Goal: Communication & Community: Answer question/provide support

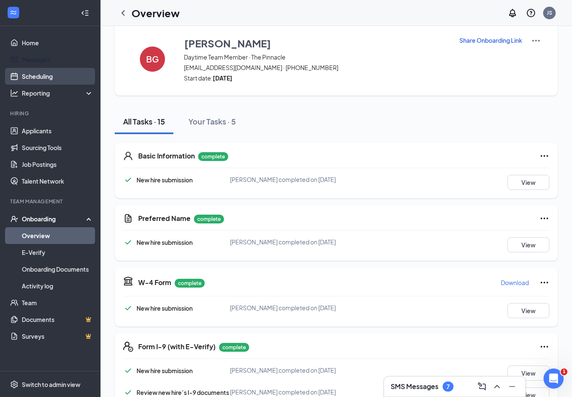
click at [29, 57] on link "Messages" at bounding box center [58, 59] width 72 height 17
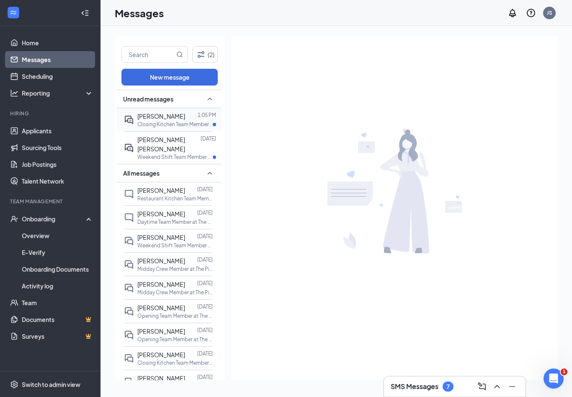
click at [142, 112] on span "[PERSON_NAME]" at bounding box center [161, 116] width 48 height 8
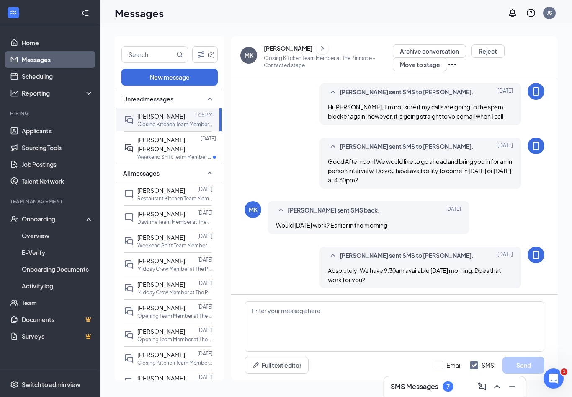
scroll to position [325, 0]
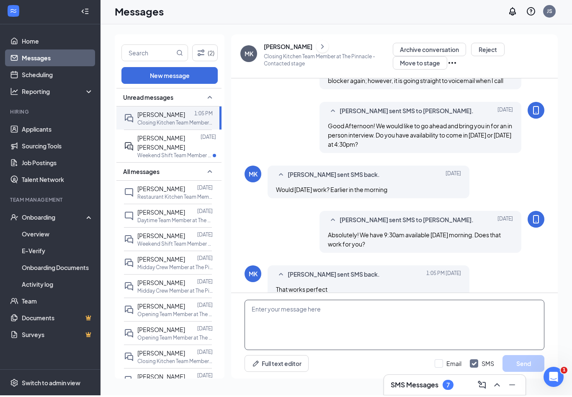
click at [427, 316] on textarea at bounding box center [395, 326] width 300 height 50
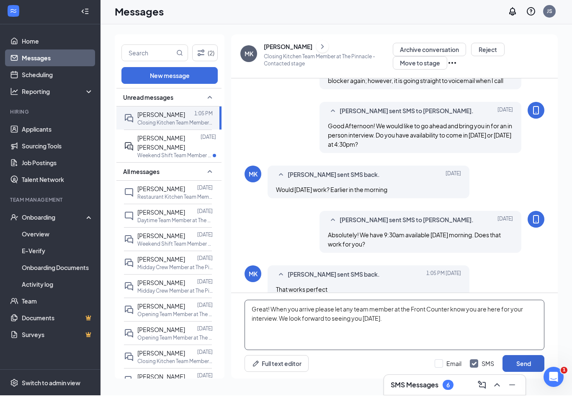
type textarea "Great! When you arrive please let any team member at the Front Counter know you…"
click at [515, 364] on button "Send" at bounding box center [524, 365] width 42 height 17
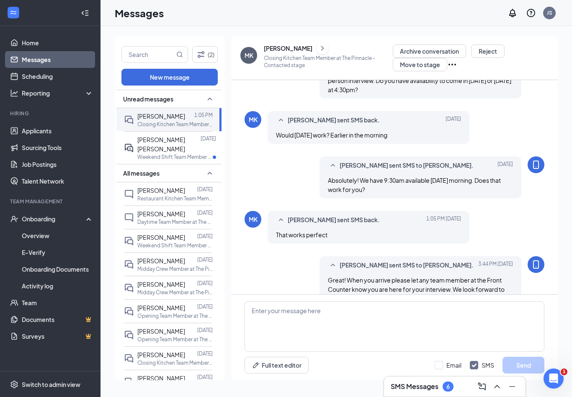
scroll to position [389, 0]
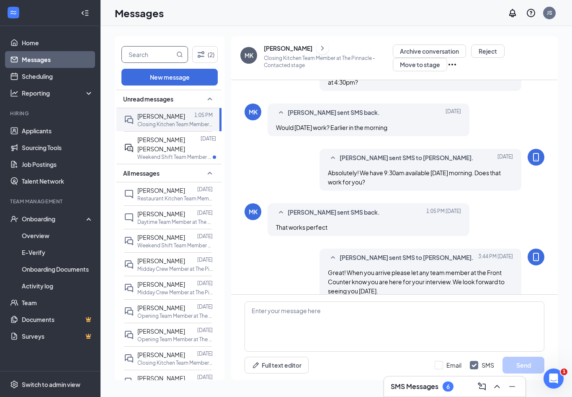
click at [145, 47] on input "text" at bounding box center [148, 55] width 53 height 16
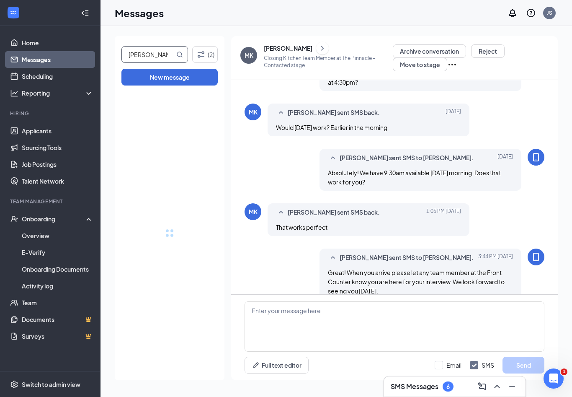
type input "[PERSON_NAME]"
click at [173, 112] on span "[PERSON_NAME]" at bounding box center [161, 116] width 48 height 8
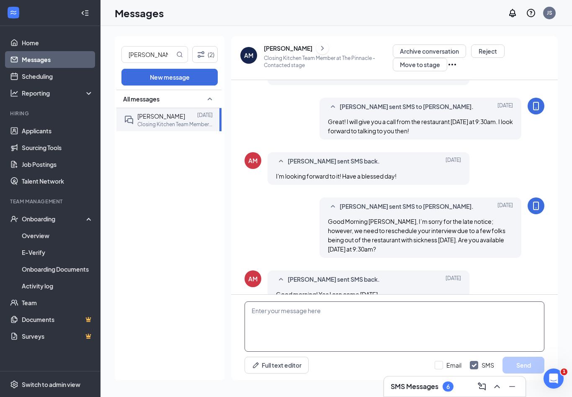
scroll to position [295, 0]
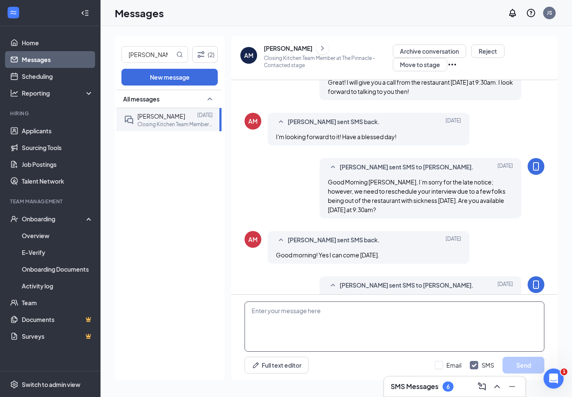
click at [354, 308] on textarea at bounding box center [395, 326] width 300 height 50
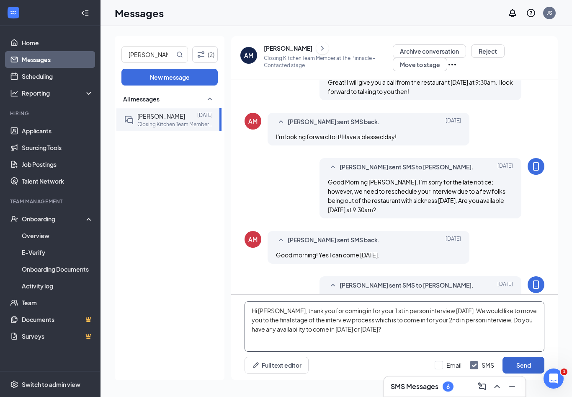
type textarea "Hi [PERSON_NAME], thank you for coming in for your 1st in person interview [DAT…"
click at [528, 362] on button "Send" at bounding box center [524, 365] width 42 height 17
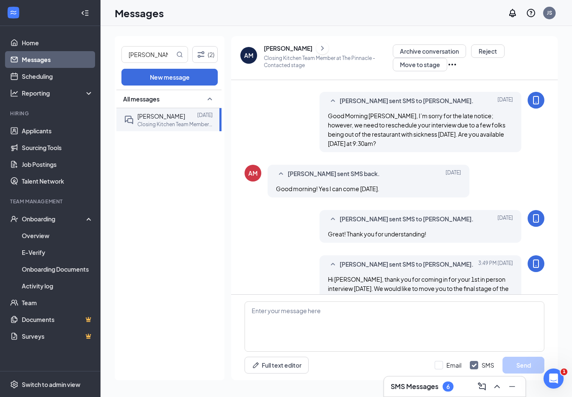
scroll to position [368, 0]
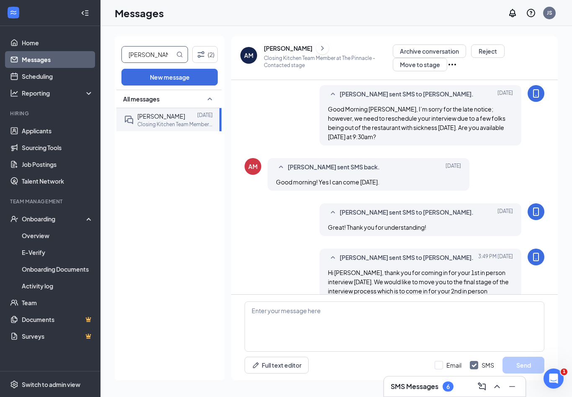
click at [174, 47] on input "[PERSON_NAME]" at bounding box center [148, 55] width 53 height 16
type input "A"
type input "[PERSON_NAME]"
click at [168, 112] on span "[PERSON_NAME]" at bounding box center [161, 116] width 48 height 8
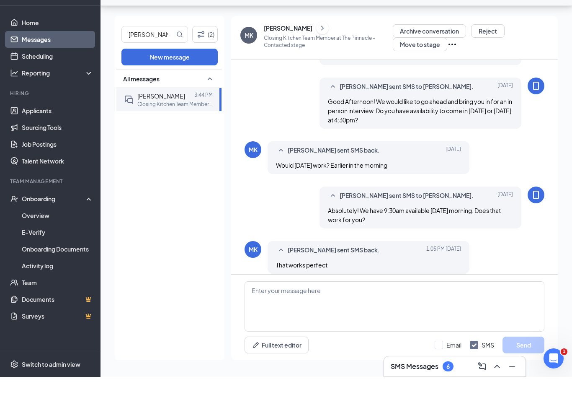
scroll to position [14, 0]
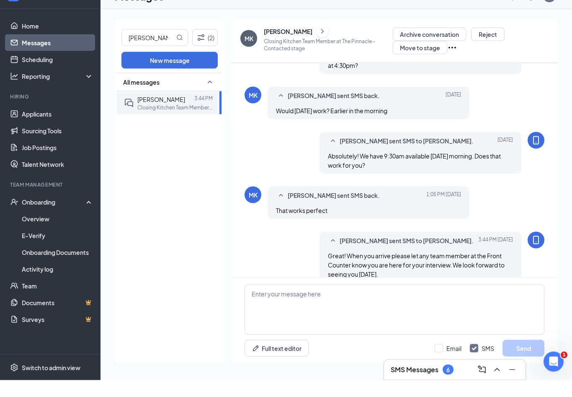
click at [318, 43] on icon "ChevronRight" at bounding box center [322, 48] width 8 height 10
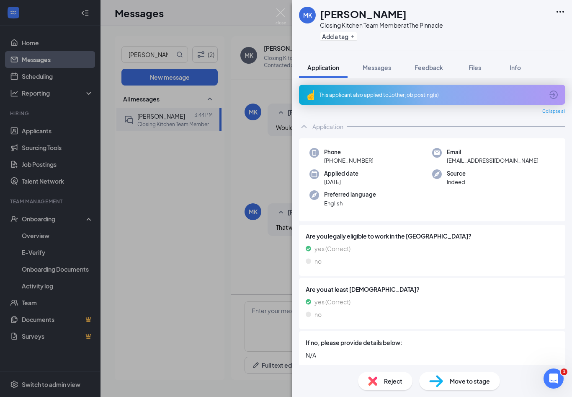
click at [561, 16] on icon "Ellipses" at bounding box center [561, 12] width 10 height 10
click at [500, 41] on link "View full application" at bounding box center [515, 45] width 90 height 8
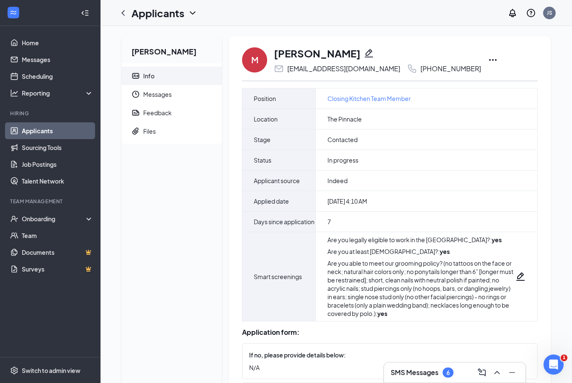
click at [488, 58] on icon "Ellipses" at bounding box center [493, 60] width 10 height 10
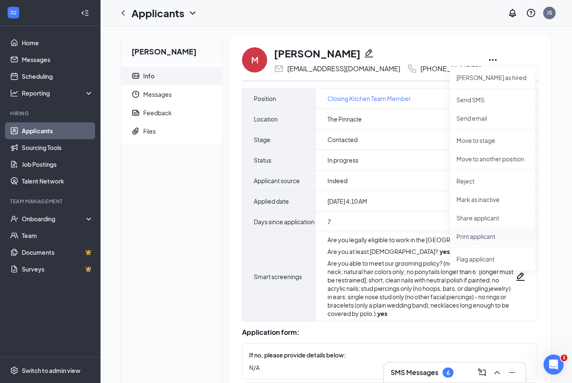
click at [507, 238] on p "Print applicant" at bounding box center [493, 236] width 72 height 8
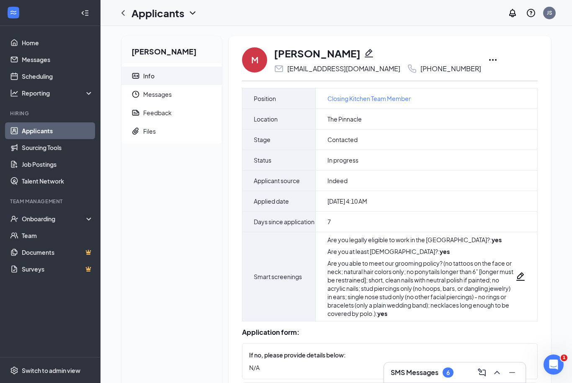
click at [0, 0] on html "Home Messages Scheduling Reporting Hiring Applicants Sourcing Tools Job Posting…" at bounding box center [286, 191] width 572 height 383
click at [38, 58] on link "Messages" at bounding box center [58, 59] width 72 height 17
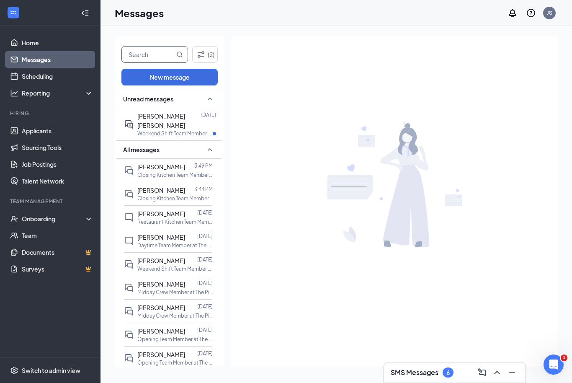
click at [141, 54] on input "text" at bounding box center [148, 55] width 53 height 16
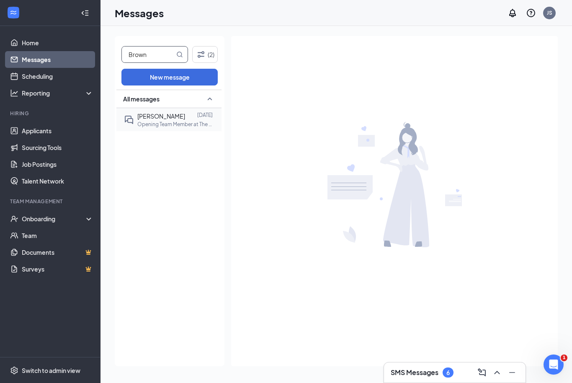
click at [150, 114] on span "[PERSON_NAME]" at bounding box center [161, 116] width 48 height 8
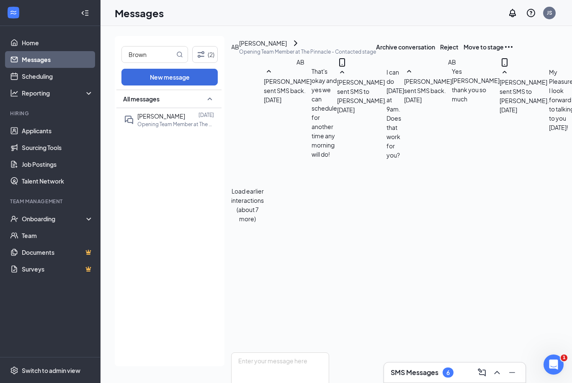
click at [301, 48] on icon "ChevronRight" at bounding box center [296, 43] width 10 height 10
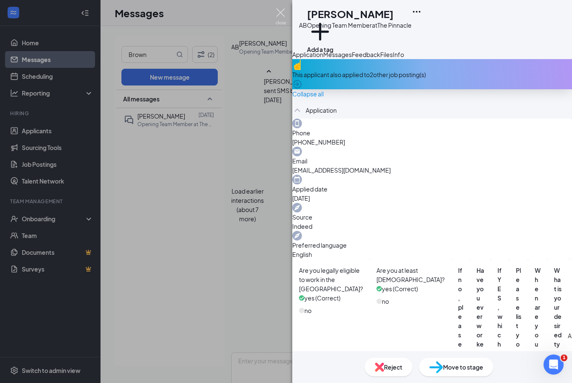
click at [282, 16] on img at bounding box center [281, 16] width 10 height 16
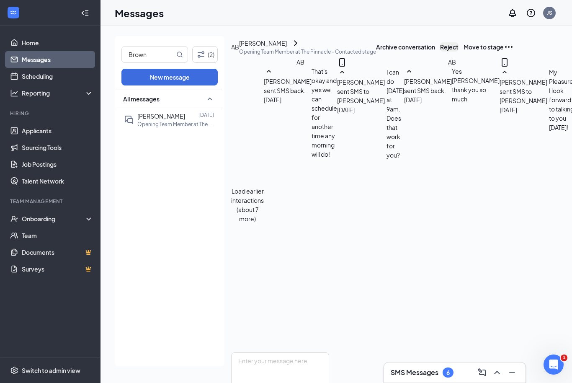
click at [459, 52] on button "Reject" at bounding box center [449, 46] width 18 height 9
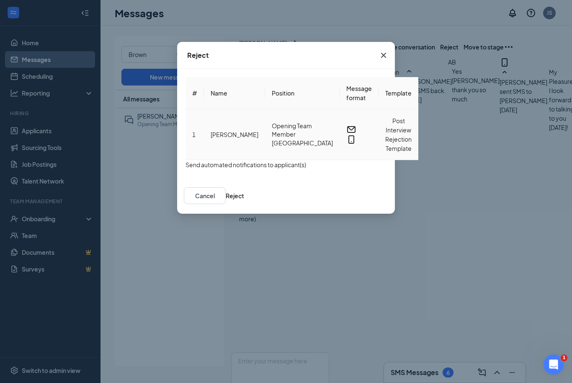
click at [385, 128] on button "Post Interview Rejection Template" at bounding box center [398, 134] width 26 height 37
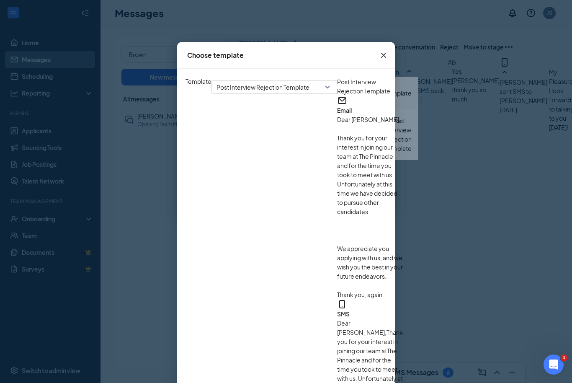
scroll to position [7, 0]
click at [389, 54] on icon "Cross" at bounding box center [384, 55] width 10 height 10
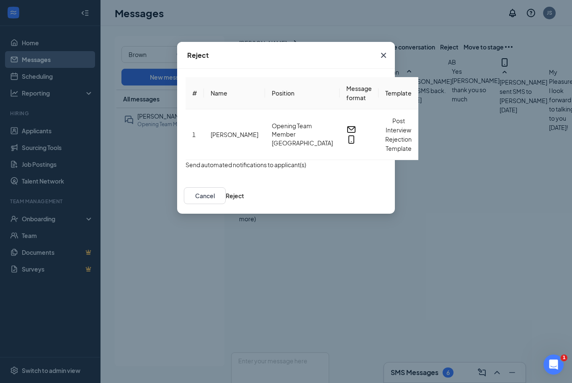
click at [186, 167] on button "button" at bounding box center [186, 164] width 0 height 9
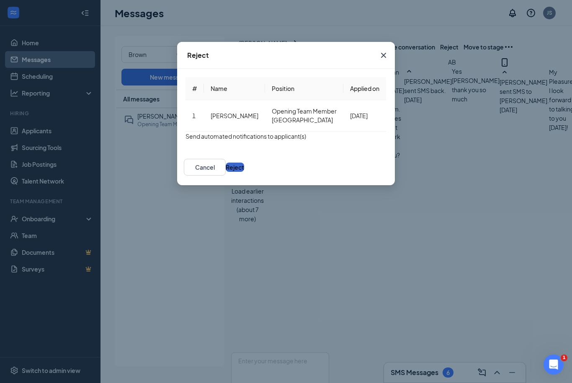
click at [244, 172] on button "Reject" at bounding box center [235, 167] width 18 height 9
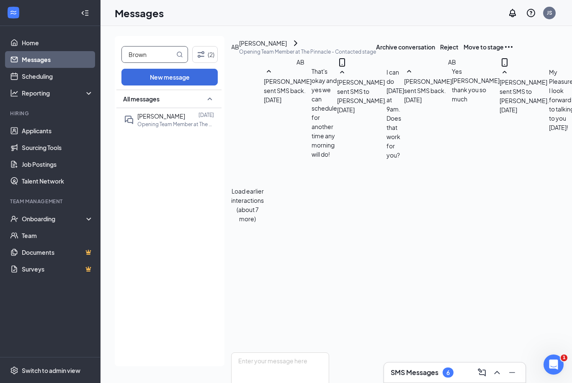
click at [151, 59] on input "Brown" at bounding box center [148, 55] width 53 height 16
type input "B"
type input "Minor"
click at [185, 119] on div at bounding box center [191, 115] width 12 height 9
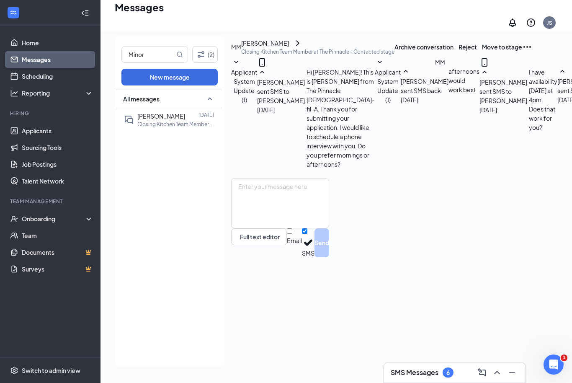
click at [285, 48] on p "Closing Kitchen Team Member at The Pinnacle - Contacted stage" at bounding box center [317, 51] width 153 height 7
click at [57, 122] on link "Applicants" at bounding box center [58, 130] width 72 height 17
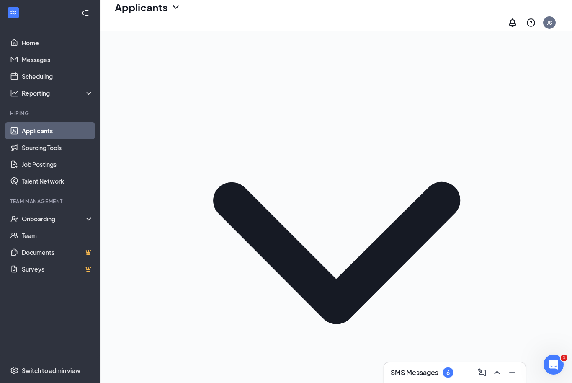
type input "Max"
checkbox input "true"
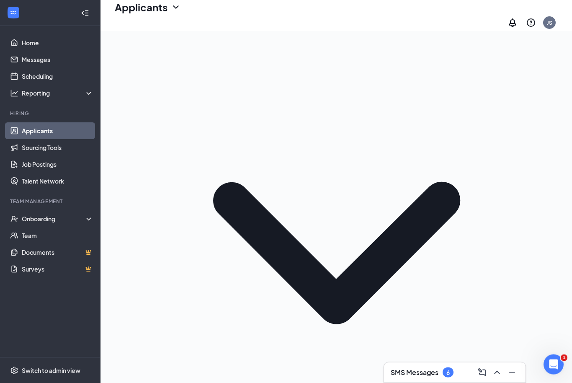
checkbox input "true"
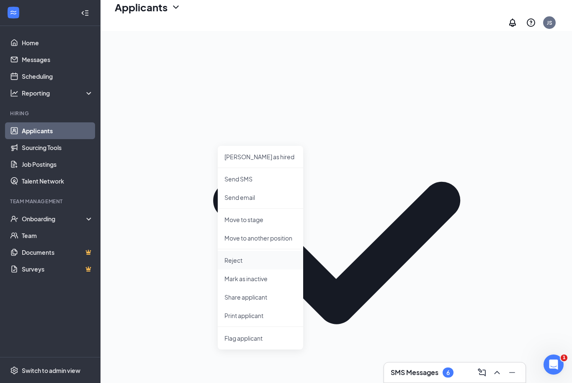
click at [242, 256] on p "Reject" at bounding box center [261, 260] width 72 height 8
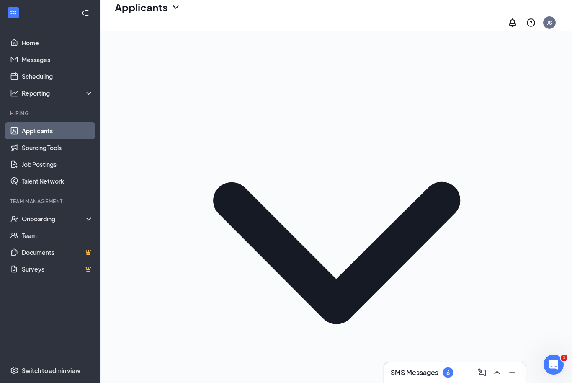
checkbox input "true"
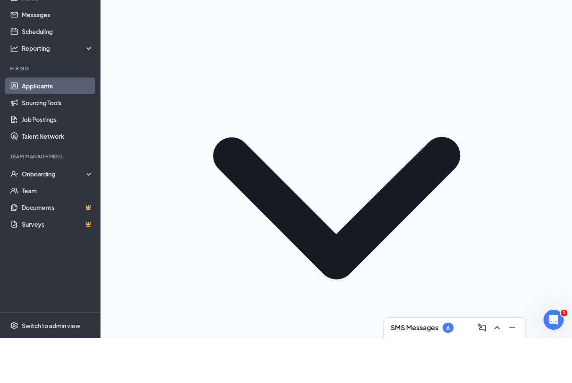
scroll to position [0, 0]
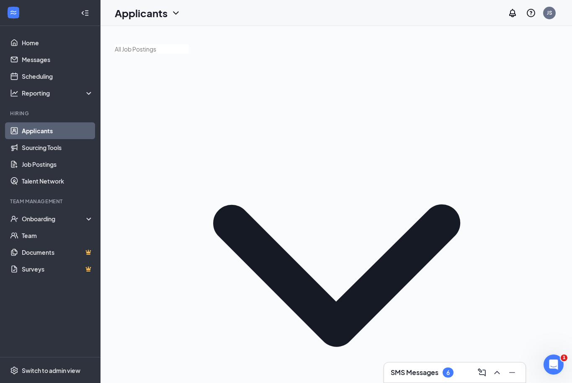
click at [57, 132] on link "Applicants" at bounding box center [58, 130] width 72 height 17
checkbox input "false"
type input "Dino"
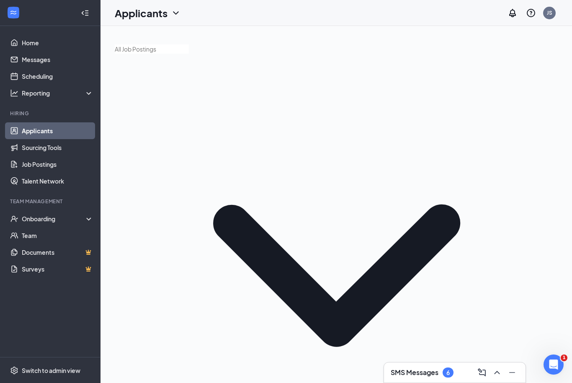
type input "Contacted (next stage)"
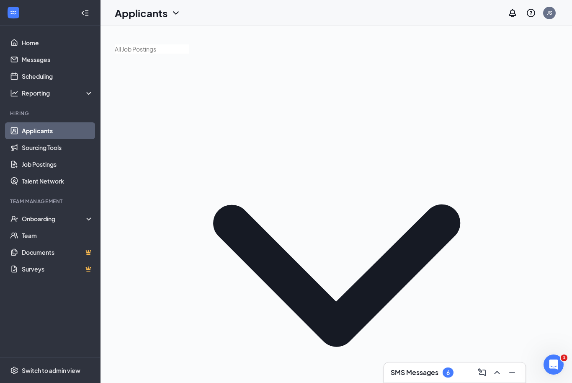
checkbox input "true"
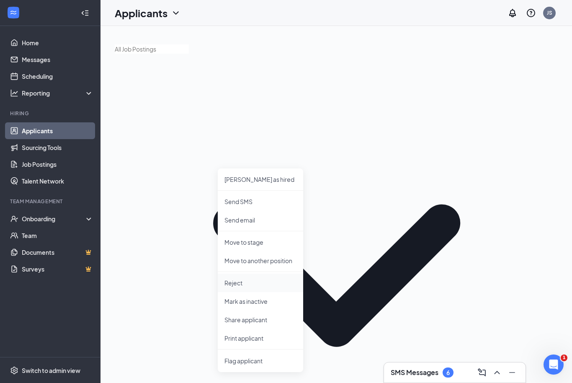
click at [228, 284] on p "Reject" at bounding box center [261, 283] width 72 height 8
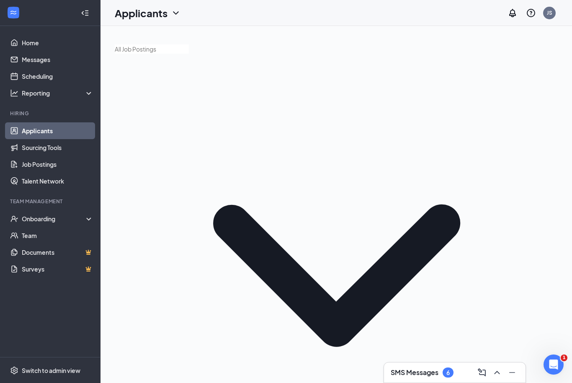
checkbox input "true"
checkbox input "false"
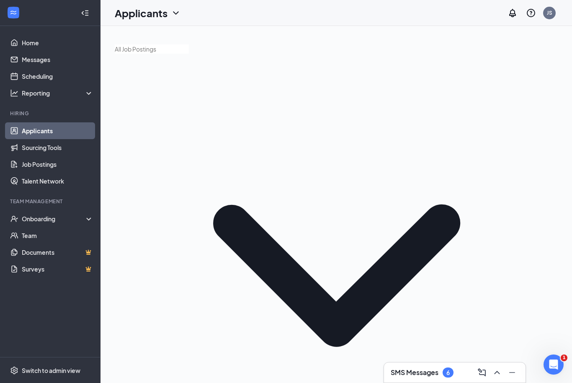
click at [47, 132] on link "Applicants" at bounding box center [58, 130] width 72 height 17
drag, startPoint x: 496, startPoint y: 158, endPoint x: 485, endPoint y: 157, distance: 11.4
type input "I"
type input "L"
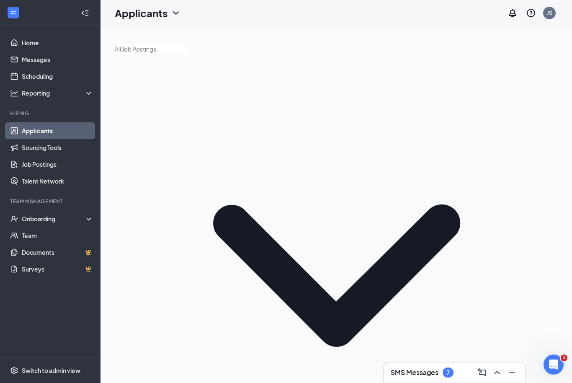
type input "S"
type input "Charles"
checkbox input "true"
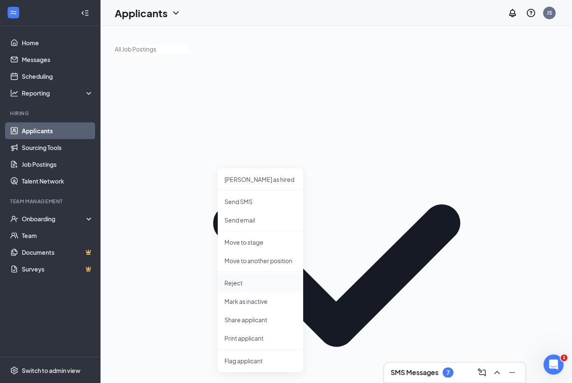
click at [259, 285] on p "Reject" at bounding box center [261, 283] width 72 height 8
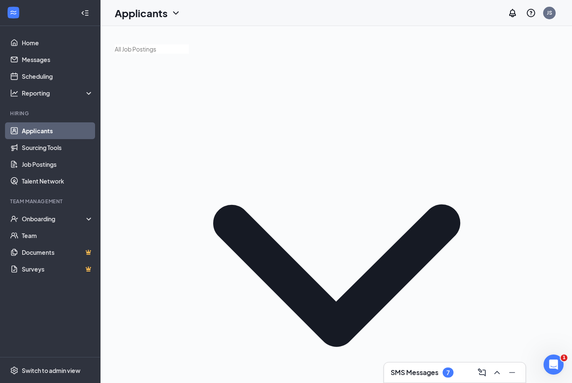
checkbox input "true"
click at [39, 222] on div "Onboarding" at bounding box center [54, 219] width 65 height 8
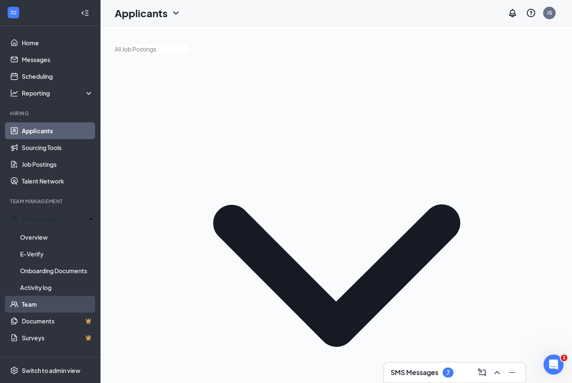
click at [34, 296] on link "Team" at bounding box center [58, 304] width 72 height 17
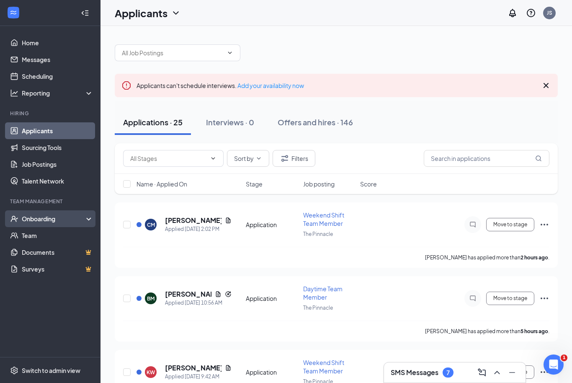
click at [57, 220] on div "Onboarding" at bounding box center [54, 219] width 65 height 8
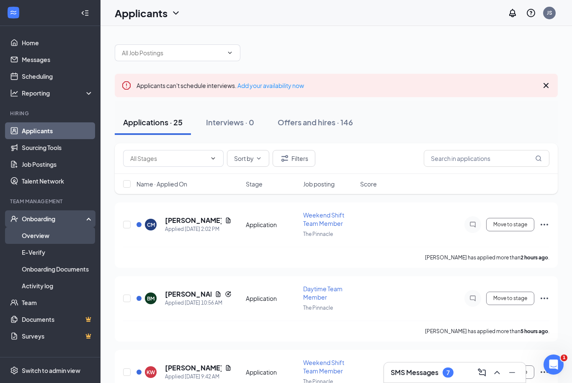
click at [31, 235] on link "Overview" at bounding box center [58, 235] width 72 height 17
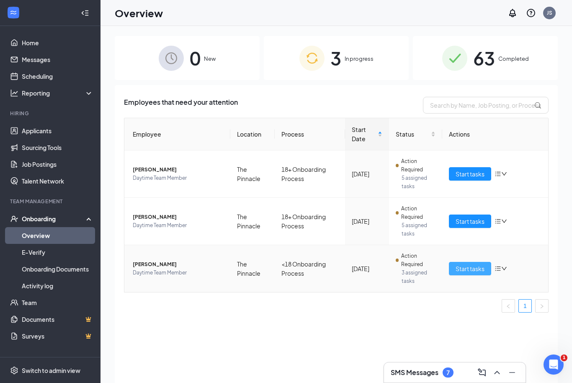
click at [476, 269] on span "Start tasks" at bounding box center [470, 268] width 29 height 9
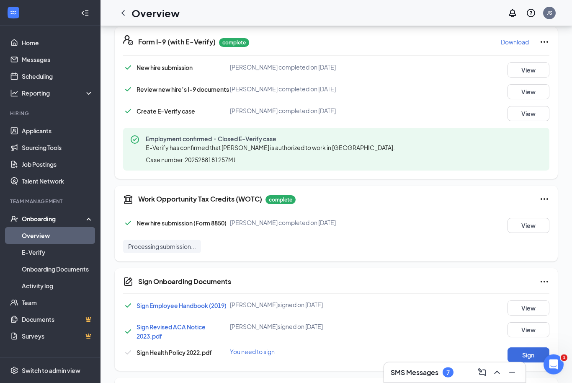
scroll to position [329, 0]
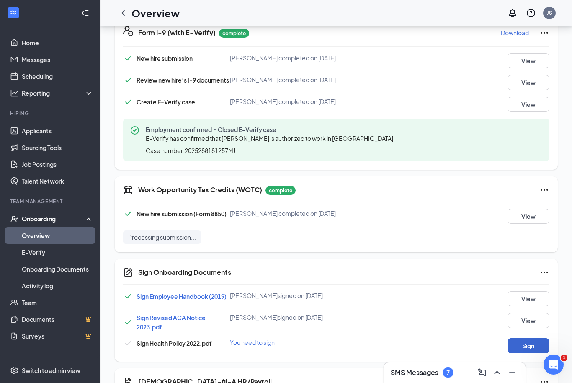
click at [538, 345] on button "Sign" at bounding box center [529, 345] width 42 height 15
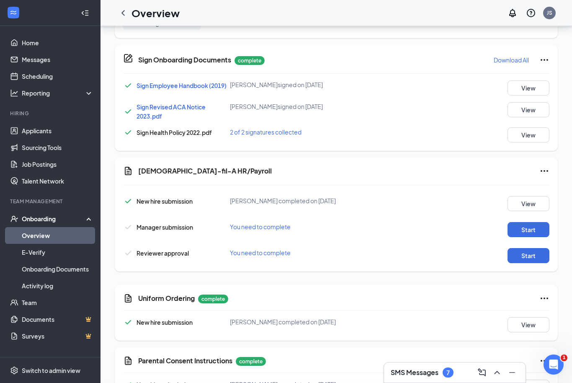
click at [362, 156] on div "Sign Onboarding Documents Benjamin W Gordon completed on Oct 14, 2025 Close Sig…" at bounding box center [286, 191] width 572 height 383
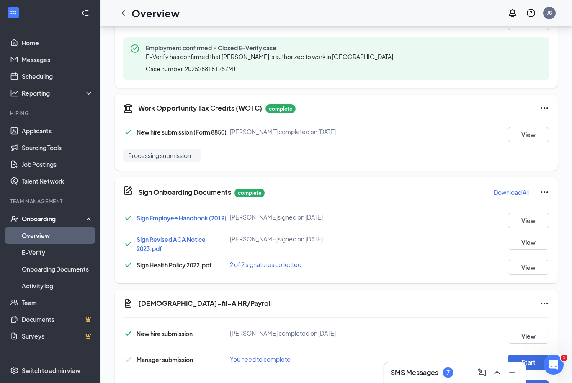
scroll to position [439, 0]
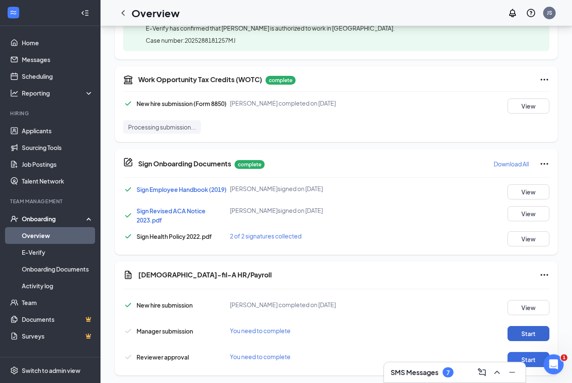
click at [523, 336] on button "Start" at bounding box center [529, 333] width 42 height 15
click at [528, 357] on button "Start" at bounding box center [529, 359] width 42 height 15
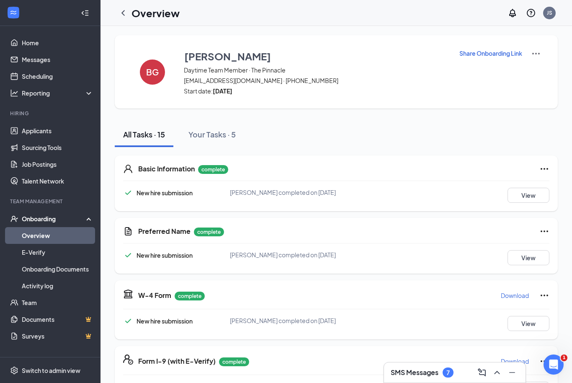
scroll to position [0, 0]
click at [539, 55] on img at bounding box center [536, 54] width 10 height 10
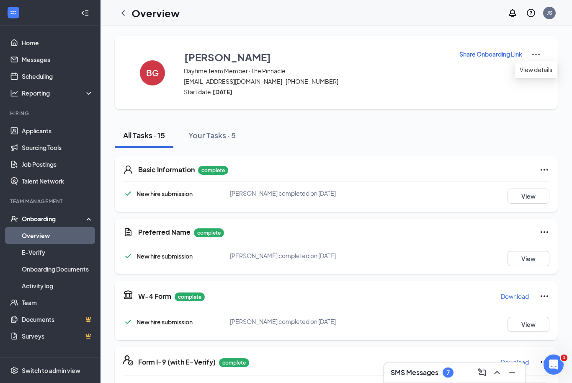
click at [398, 102] on div "BG Benjamin Gordon Daytime Team Member · The Pinnacle bwyattgordon@icloud.com ·…" at bounding box center [336, 72] width 443 height 73
click at [38, 235] on link "Overview" at bounding box center [58, 235] width 72 height 17
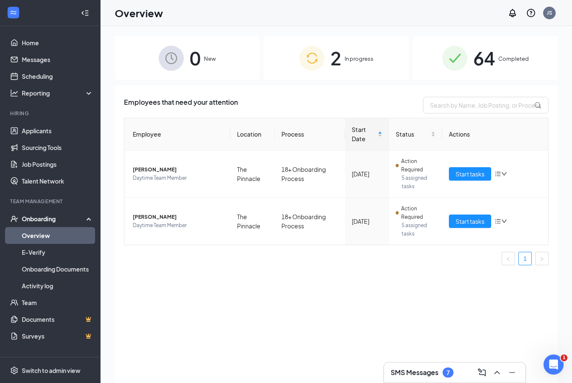
click at [475, 60] on span "64" at bounding box center [484, 58] width 22 height 29
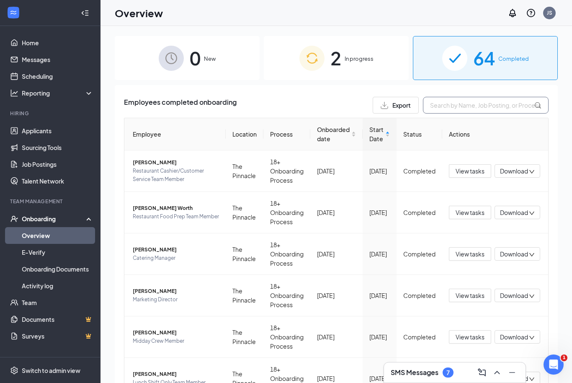
click at [471, 108] on input "text" at bounding box center [486, 105] width 126 height 17
type input "Gordon"
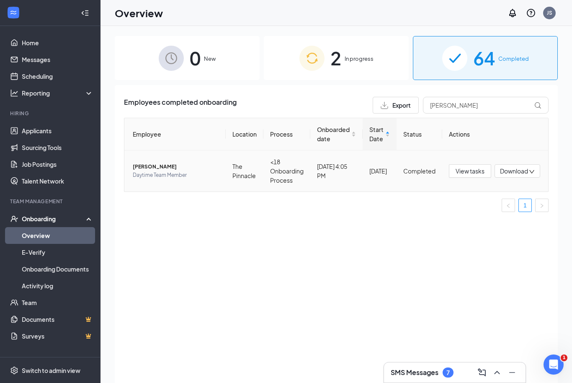
click at [507, 171] on span "Download" at bounding box center [514, 171] width 28 height 9
click at [370, 225] on div "Employees completed onboarding Export Gordon Employee Location Process Onboarde…" at bounding box center [336, 244] width 443 height 319
click at [163, 165] on span "[PERSON_NAME]" at bounding box center [176, 167] width 86 height 8
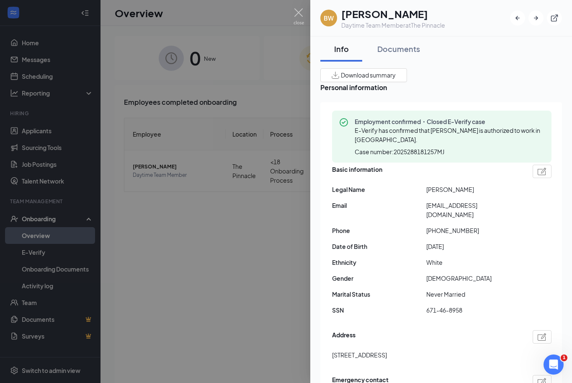
click at [396, 78] on span "Download summary" at bounding box center [368, 75] width 55 height 9
click at [301, 16] on img at bounding box center [299, 16] width 10 height 16
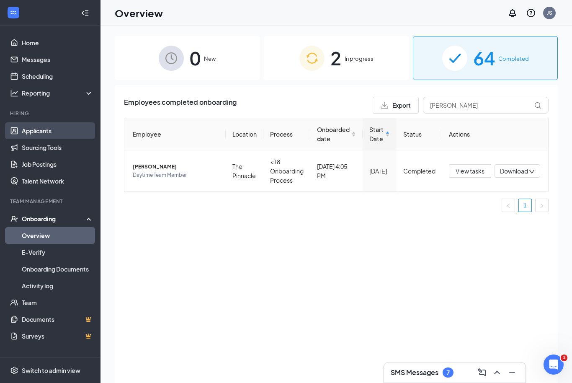
click at [58, 128] on link "Applicants" at bounding box center [58, 130] width 72 height 17
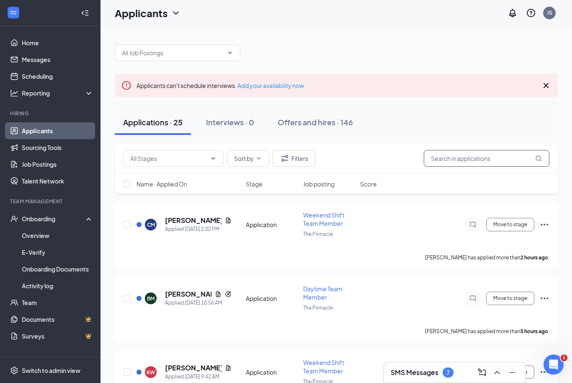
click at [507, 160] on input "text" at bounding box center [487, 158] width 126 height 17
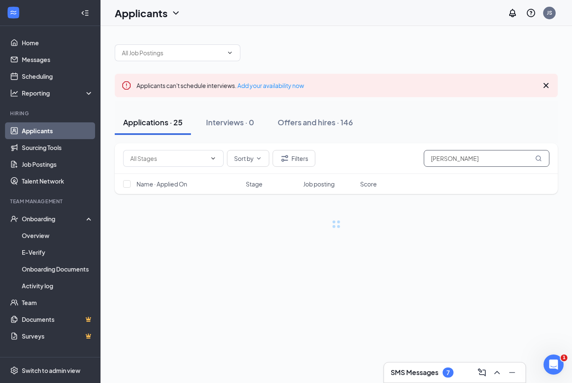
type input "CHLOE"
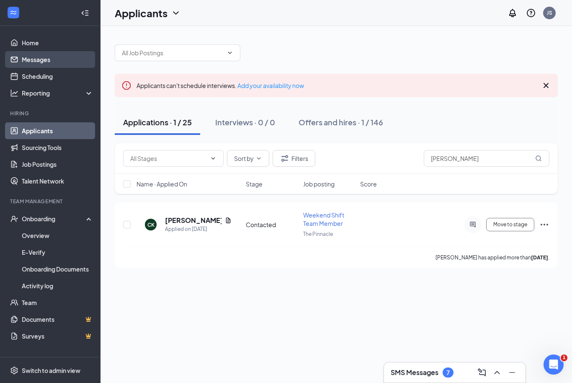
click at [55, 62] on link "Messages" at bounding box center [58, 59] width 72 height 17
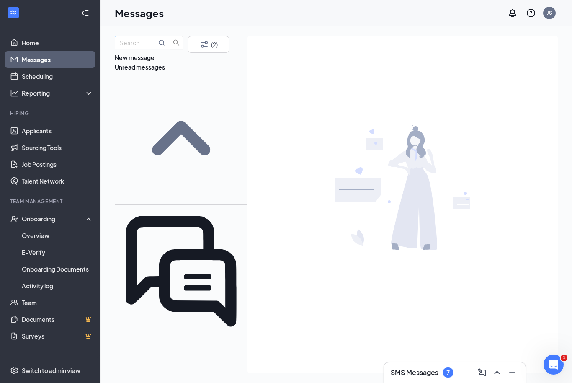
click at [157, 47] on input "text" at bounding box center [138, 42] width 37 height 9
type input "CHLOE"
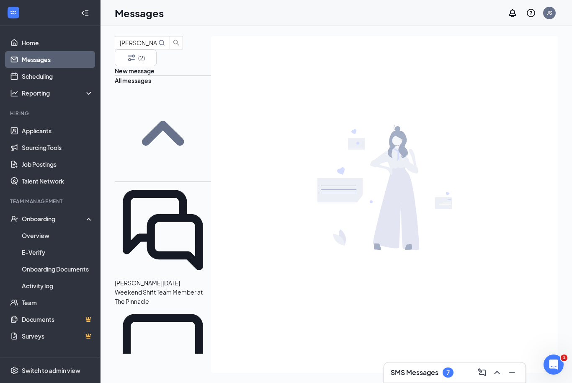
click at [163, 279] on span "[PERSON_NAME]" at bounding box center [139, 283] width 48 height 8
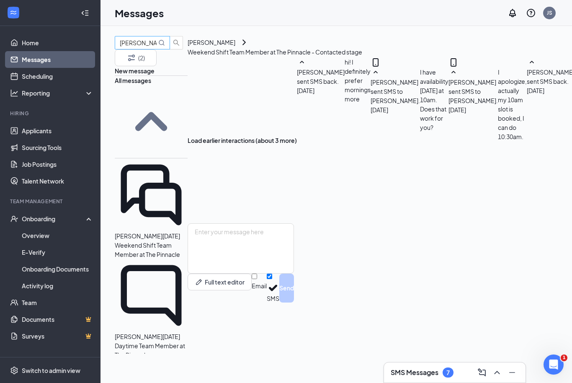
click at [157, 47] on input "CHLOE" at bounding box center [138, 42] width 37 height 9
click at [47, 59] on link "Messages" at bounding box center [58, 59] width 72 height 17
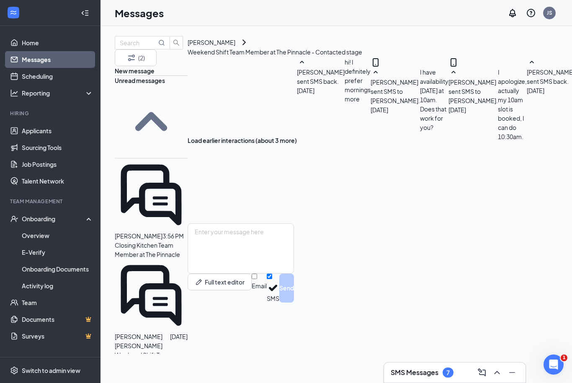
click at [153, 240] on p "Closing Kitchen Team Member at The Pinnacle" at bounding box center [151, 249] width 73 height 18
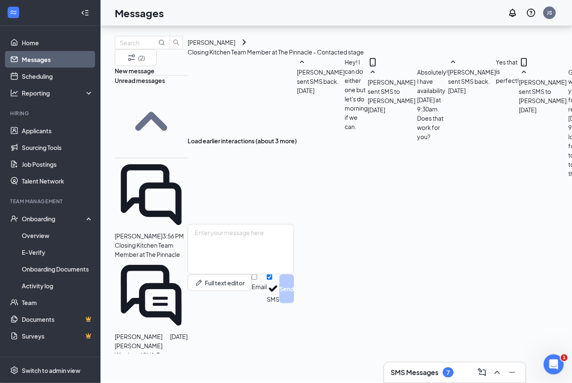
scroll to position [325, 0]
click at [294, 274] on textarea at bounding box center [241, 249] width 106 height 50
type textarea "G"
click at [0, 0] on html "Home Messages Scheduling Reporting Hiring Applicants Sourcing Tools Job Posting…" at bounding box center [286, 191] width 572 height 383
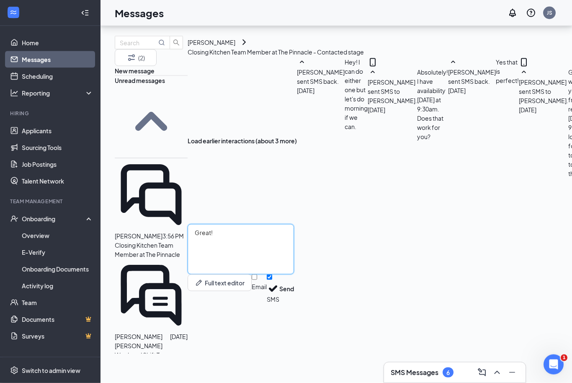
click at [294, 274] on textarea "Great!" at bounding box center [241, 249] width 106 height 50
click at [294, 274] on textarea "Great! We can do anytime tomorrow between 9am - 11am or 2pm - 4pm. What works b…" at bounding box center [241, 249] width 106 height 50
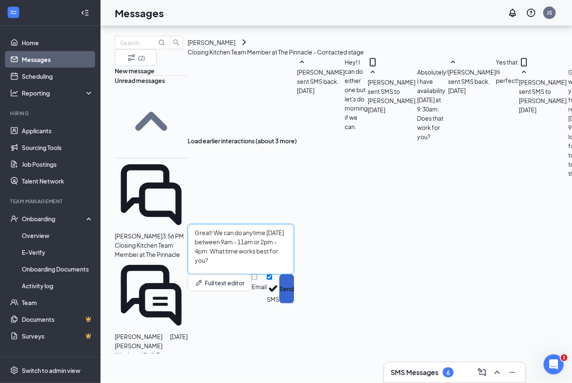
type textarea "Great! We can do anytime tomorrow between 9am - 11am or 2pm - 4pm. What time wo…"
click at [294, 303] on button "Send" at bounding box center [286, 288] width 15 height 29
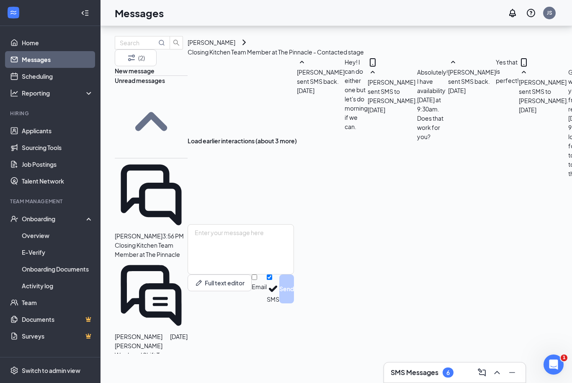
scroll to position [380, 0]
